Goal: Task Accomplishment & Management: Manage account settings

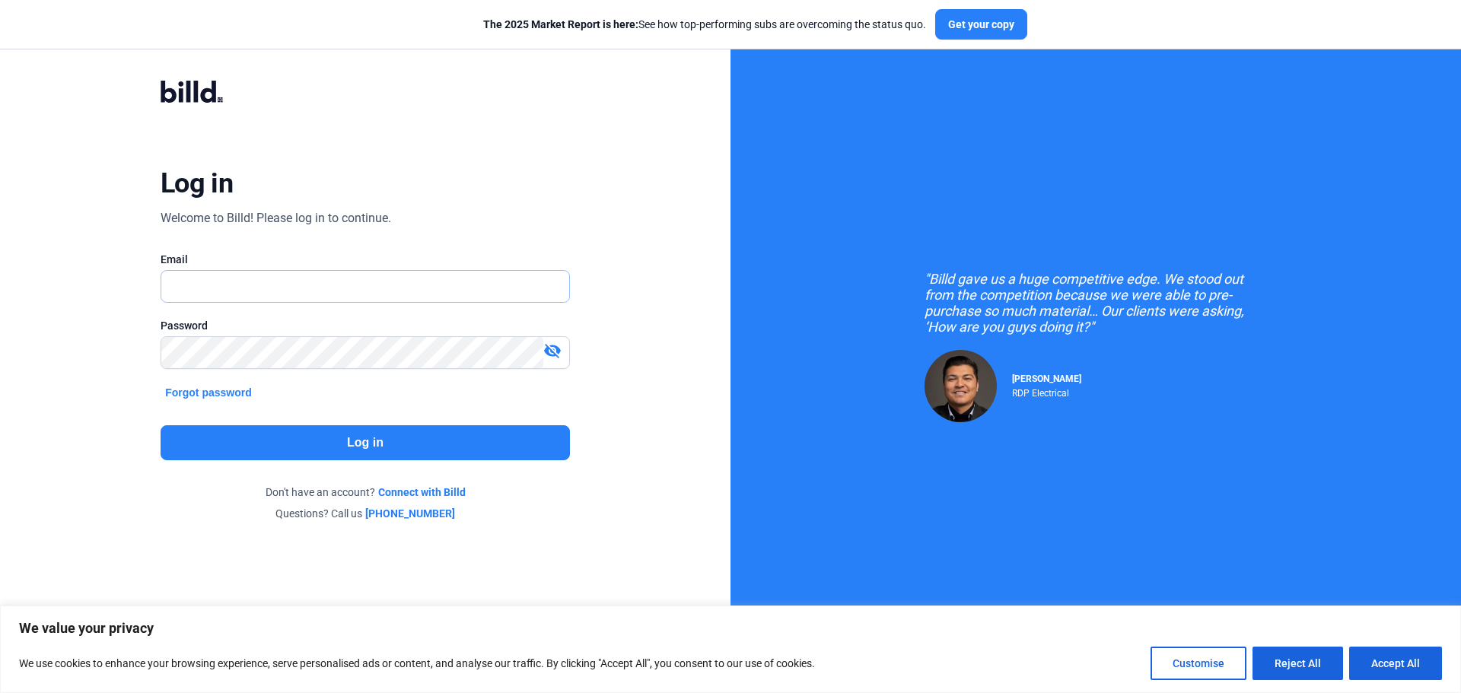
type input "[EMAIL_ADDRESS][DOMAIN_NAME]"
click at [355, 454] on button "Log in" at bounding box center [366, 443] width 410 height 35
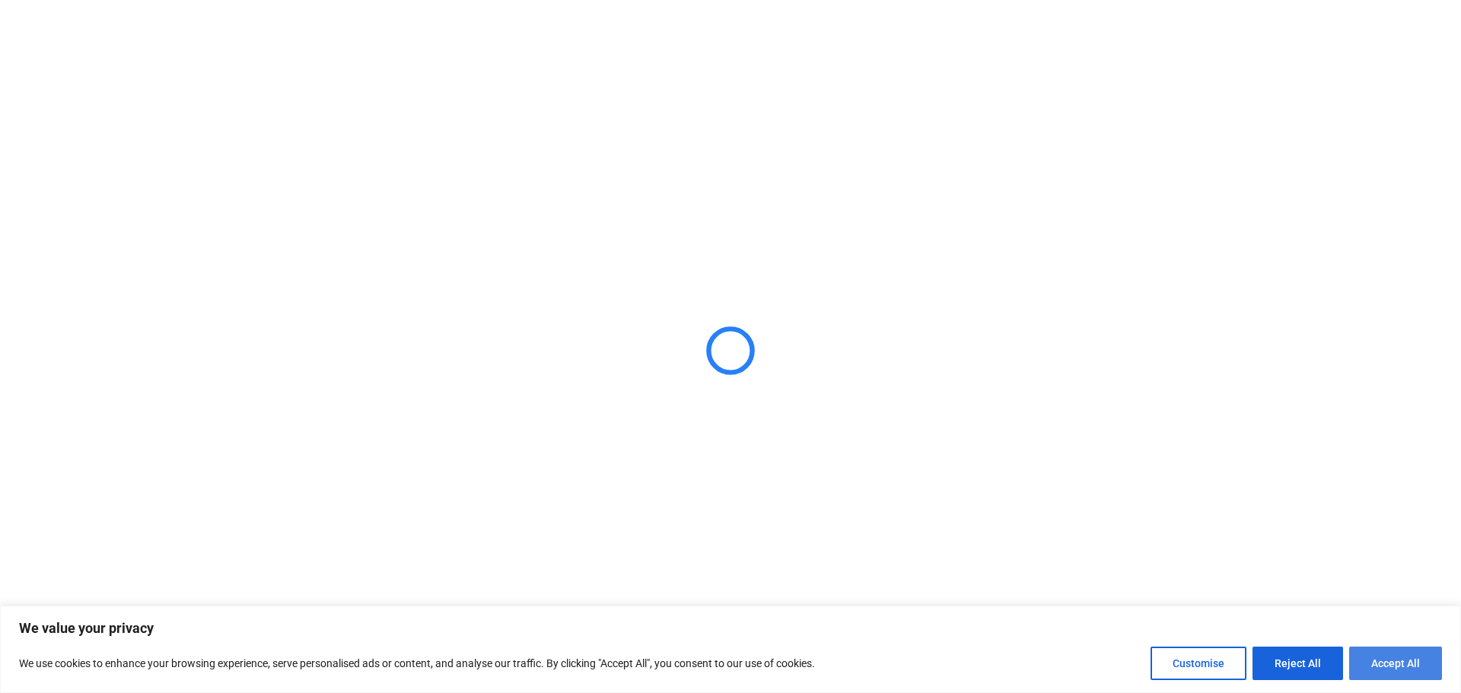
click at [1363, 661] on button "Accept All" at bounding box center [1396, 663] width 93 height 33
checkbox input "true"
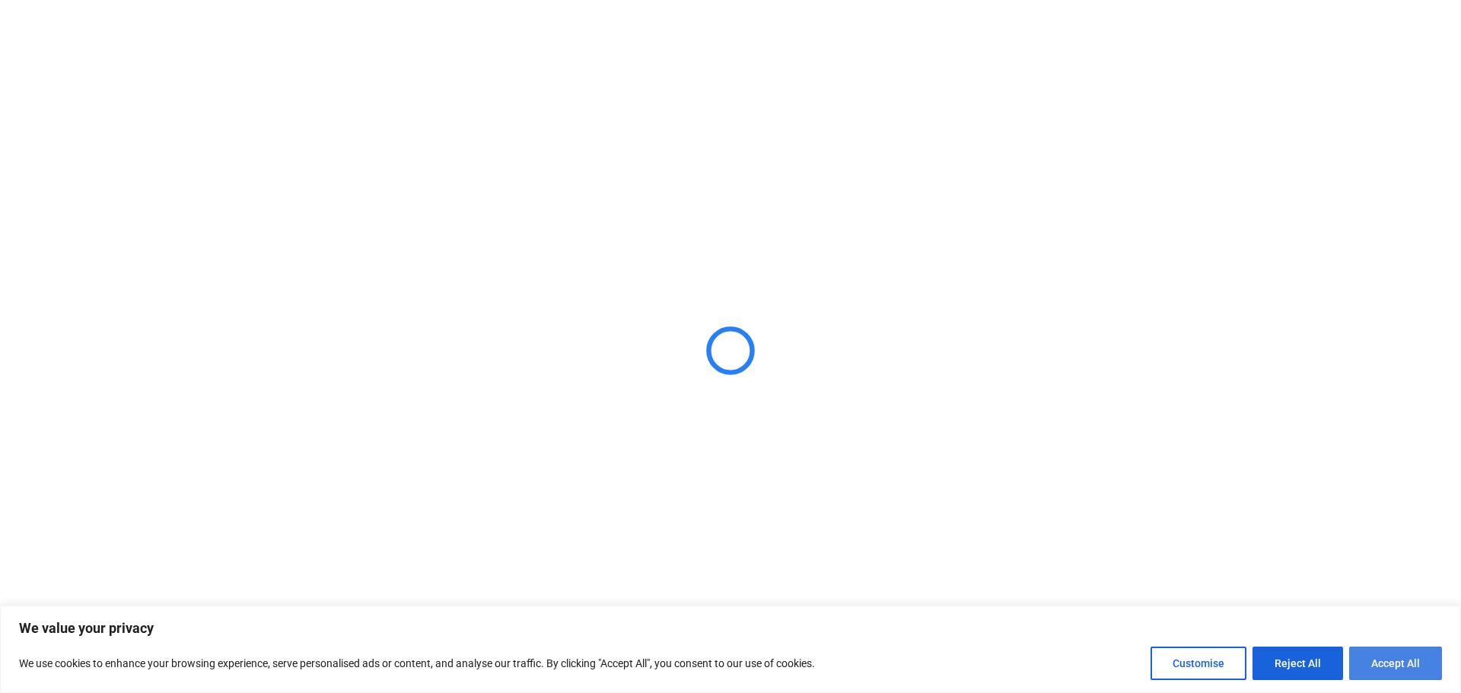
checkbox input "true"
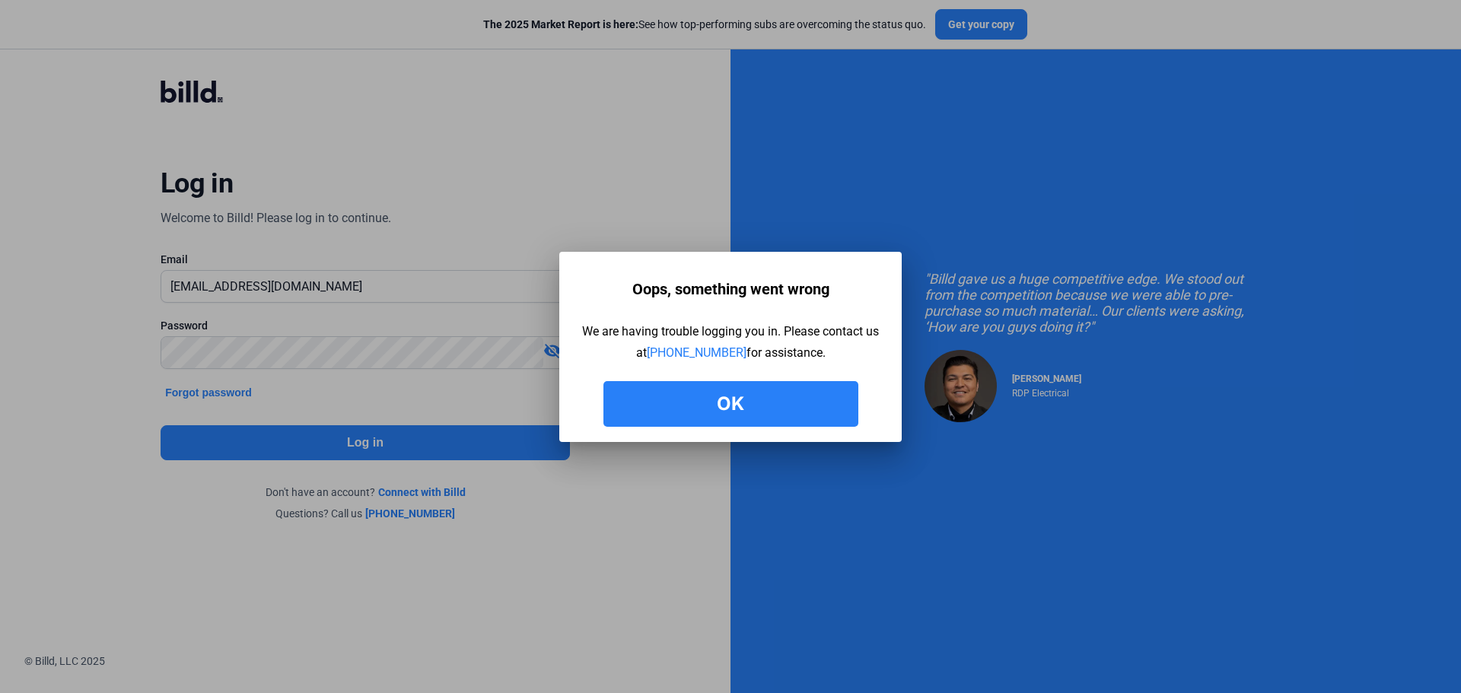
click at [707, 399] on button "Ok" at bounding box center [731, 404] width 255 height 46
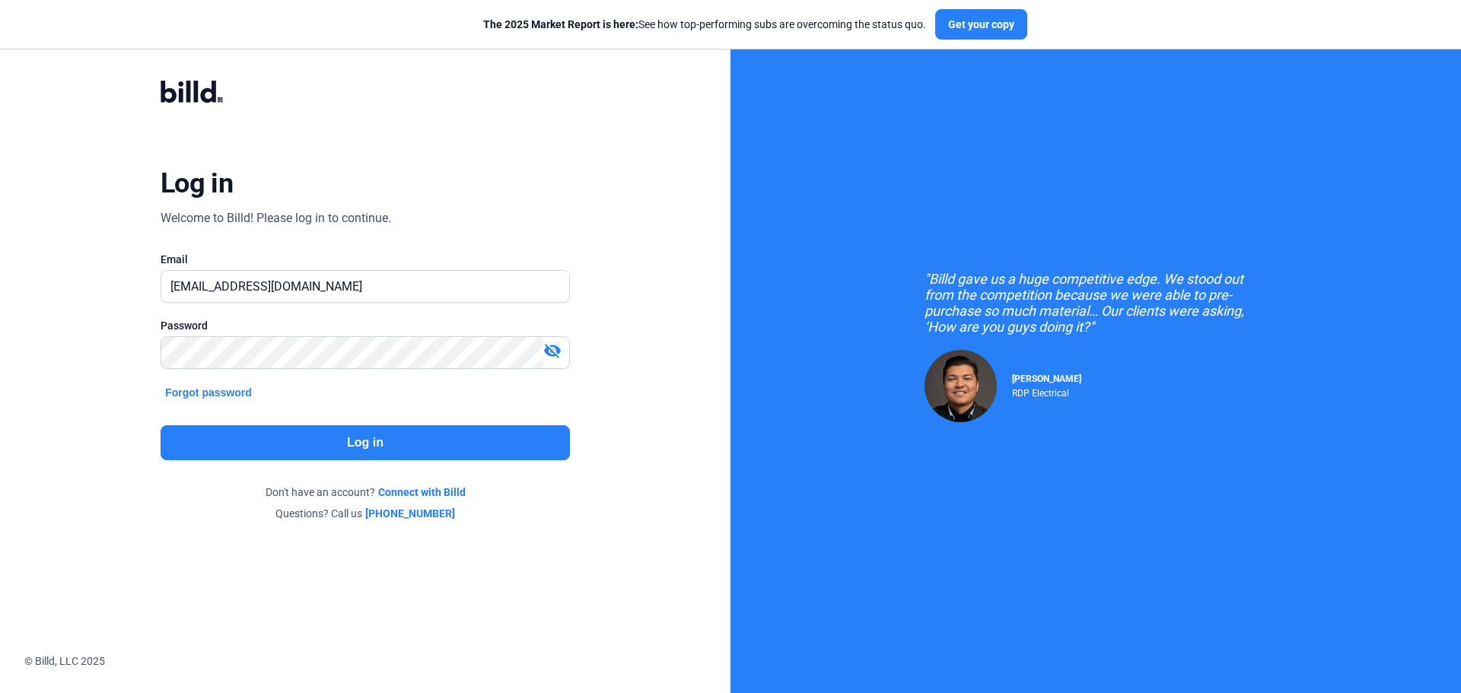
click at [553, 356] on mat-icon "visibility_off" at bounding box center [552, 351] width 18 height 18
drag, startPoint x: 321, startPoint y: 288, endPoint x: 206, endPoint y: 296, distance: 115.2
click at [206, 296] on input "[EMAIL_ADDRESS][DOMAIN_NAME]" at bounding box center [365, 286] width 408 height 31
click at [318, 285] on input "[EMAIL_ADDRESS][DOMAIN_NAME]" at bounding box center [365, 286] width 408 height 31
click at [206, 288] on input "[EMAIL_ADDRESS][DOMAIN_NAME]" at bounding box center [365, 286] width 408 height 31
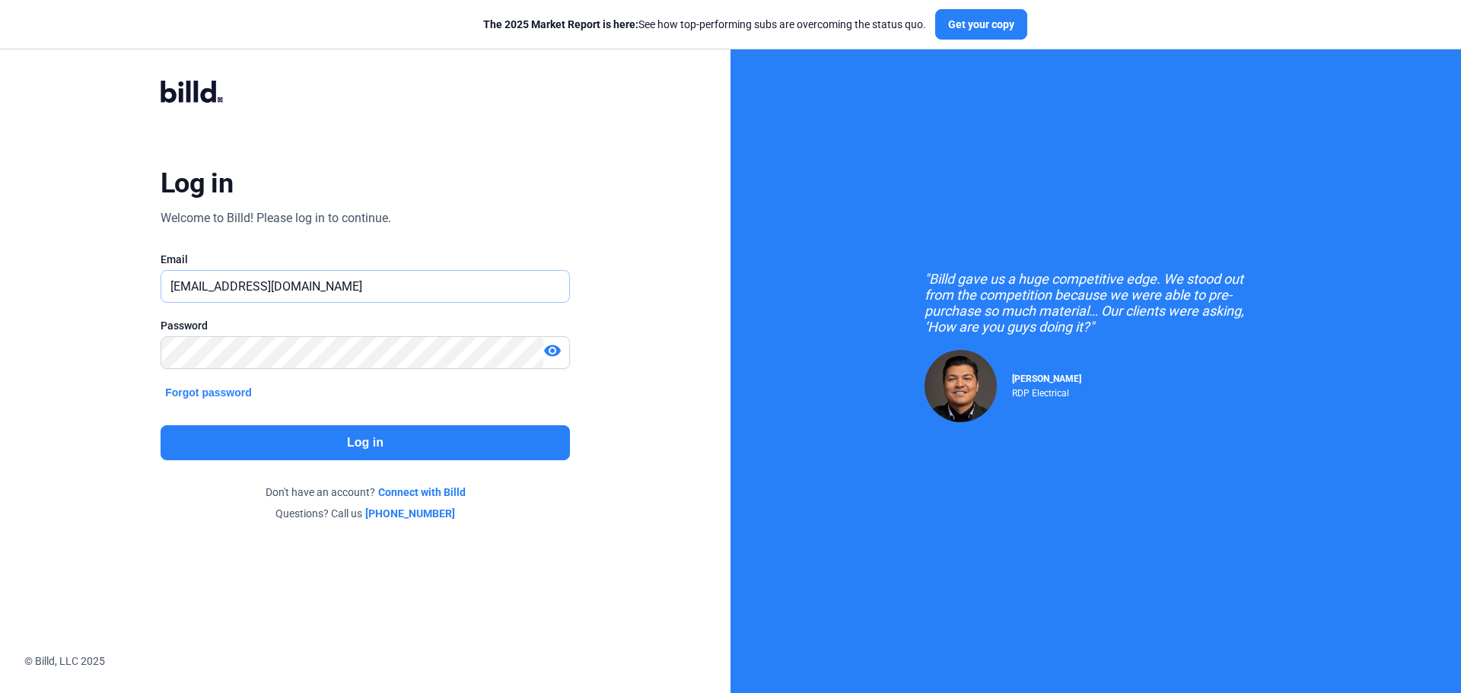
type input "csellersbtglass@gmail.com"
click at [313, 447] on button "Log in" at bounding box center [366, 443] width 410 height 35
